Goal: Task Accomplishment & Management: Use online tool/utility

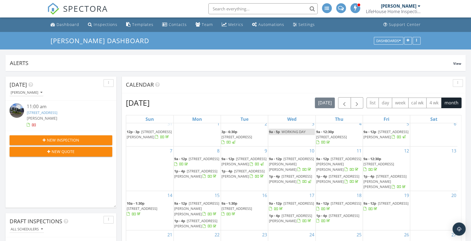
scroll to position [20, 0]
click at [143, 24] on div "Templates" at bounding box center [142, 24] width 21 height 5
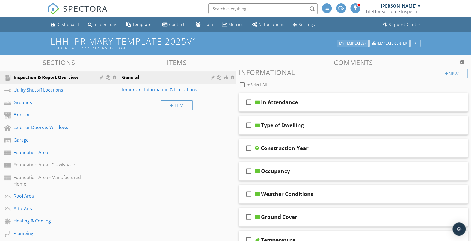
click at [355, 43] on div "My Templates" at bounding box center [352, 44] width 27 height 4
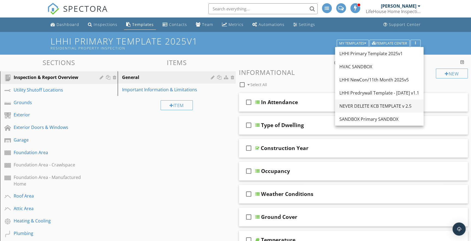
click at [353, 104] on div "NEVER DELETE KCB TEMPLATE v 2.5" at bounding box center [380, 106] width 80 height 7
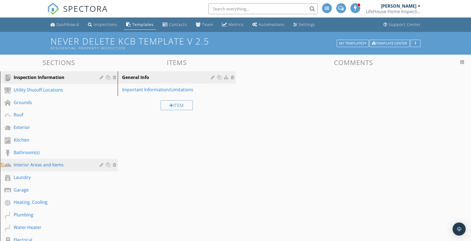
click at [25, 164] on div "Interior Areas and Items" at bounding box center [53, 165] width 78 height 7
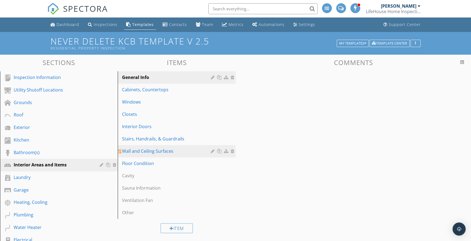
click at [125, 150] on div "Wall and Ceiling Surfaces" at bounding box center [167, 151] width 90 height 7
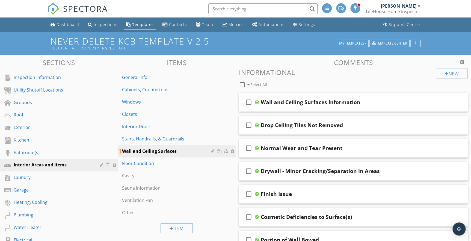
scroll to position [970, 0]
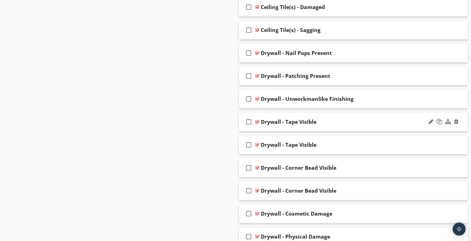
click at [297, 125] on div "check_box_outline_blank Drywall - Tape Visible" at bounding box center [353, 122] width 229 height 19
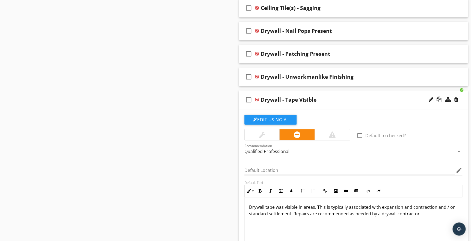
scroll to position [1045, 0]
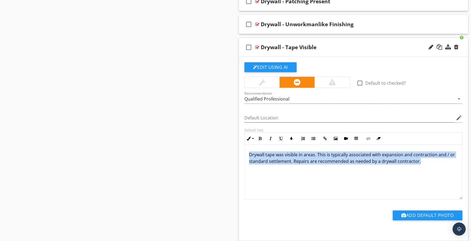
drag, startPoint x: 249, startPoint y: 154, endPoint x: 423, endPoint y: 166, distance: 173.7
click at [423, 166] on div "Drywall tape was visible in areas. This is typically associated with expansion …" at bounding box center [354, 172] width 218 height 55
copy p "Drywall tape was visible in areas. This is typically associated with expansion …"
